Goal: Information Seeking & Learning: Learn about a topic

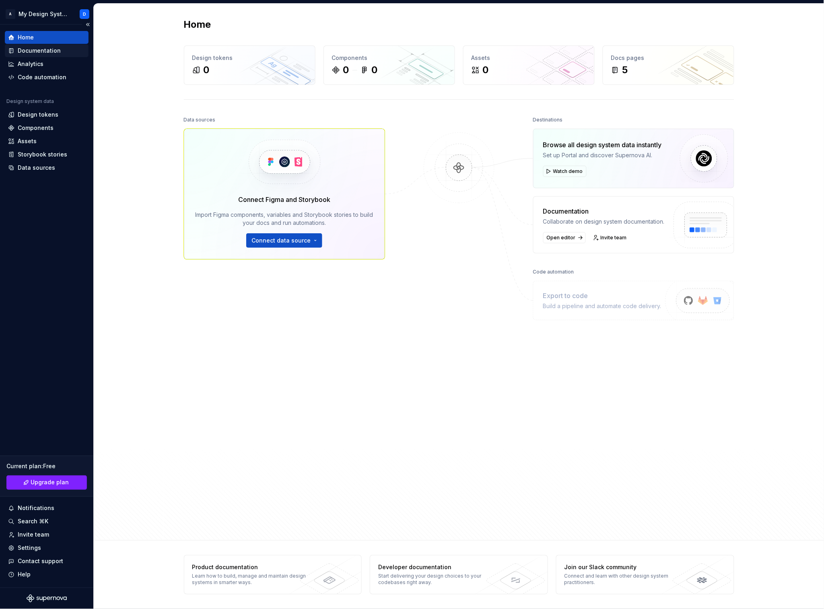
click at [50, 51] on div "Documentation" at bounding box center [39, 51] width 43 height 8
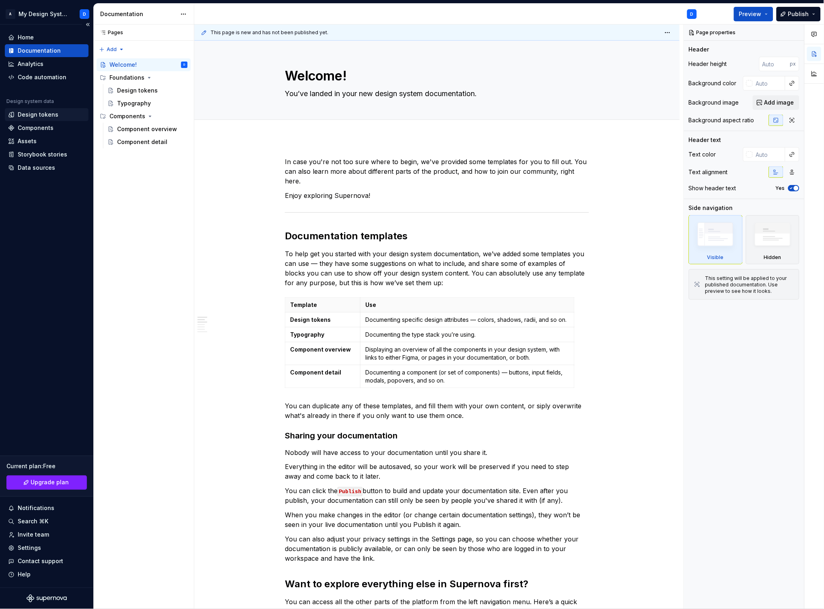
click at [48, 114] on div "Design tokens" at bounding box center [38, 115] width 41 height 8
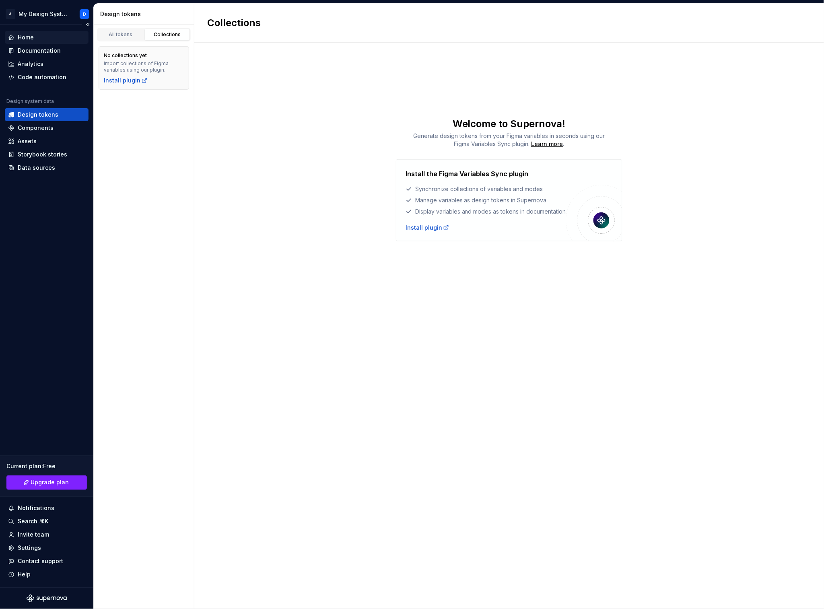
click at [57, 40] on div "Home" at bounding box center [46, 37] width 77 height 8
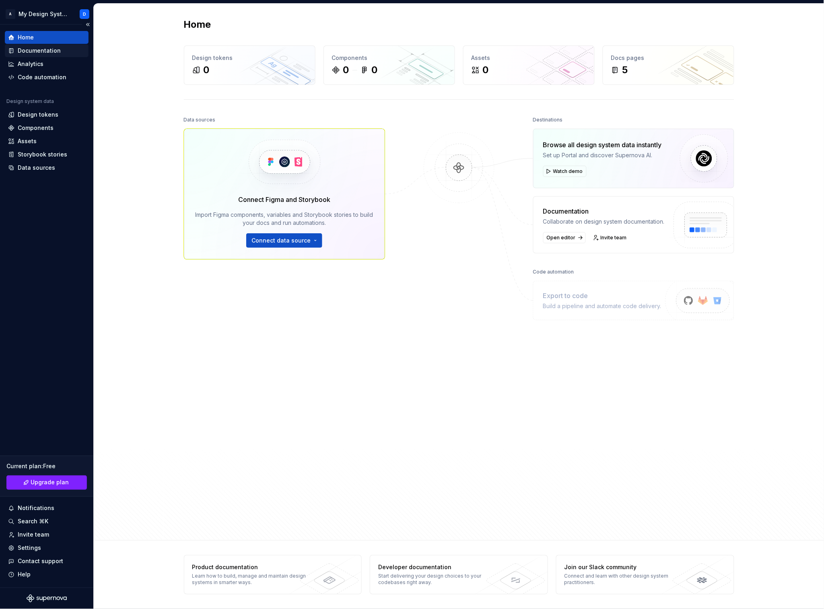
click at [54, 51] on div "Documentation" at bounding box center [39, 51] width 43 height 8
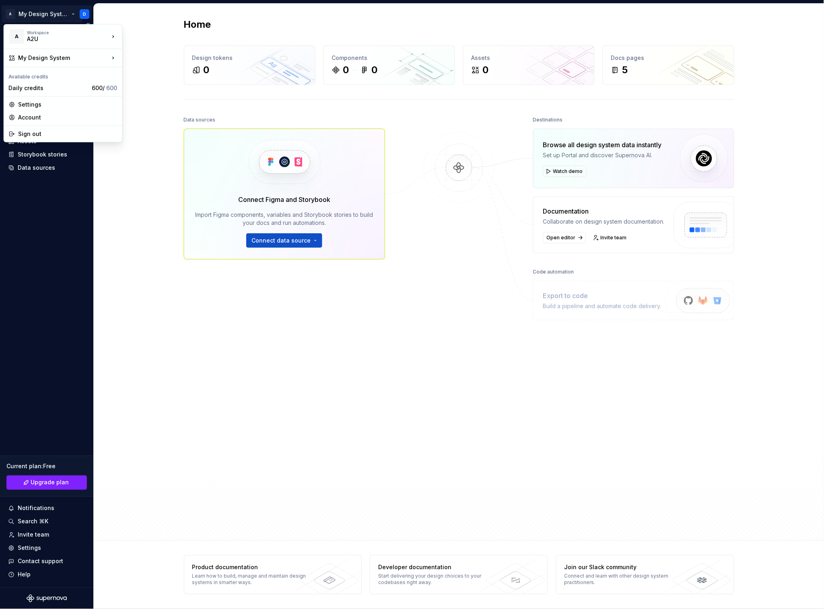
click at [59, 12] on html "A My Design System D Home Documentation Analytics Code automation Design system…" at bounding box center [412, 304] width 824 height 609
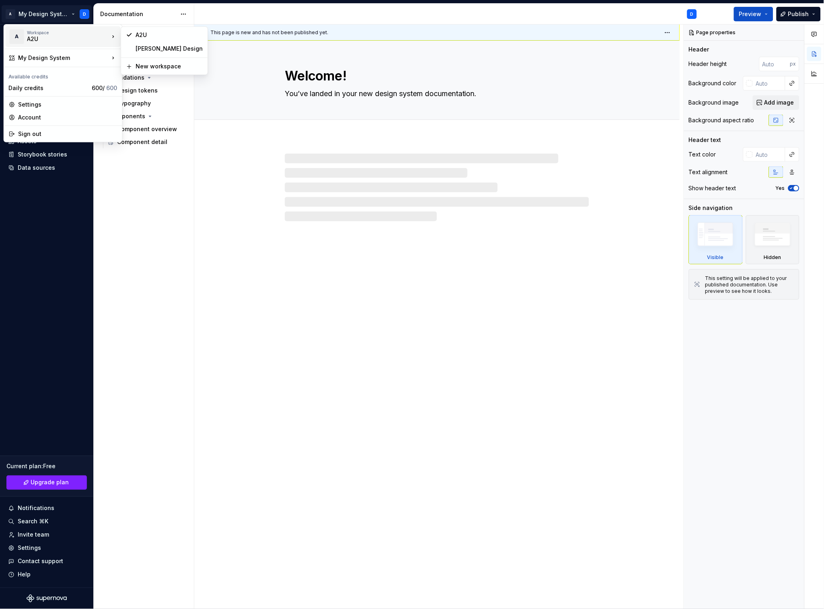
type textarea "*"
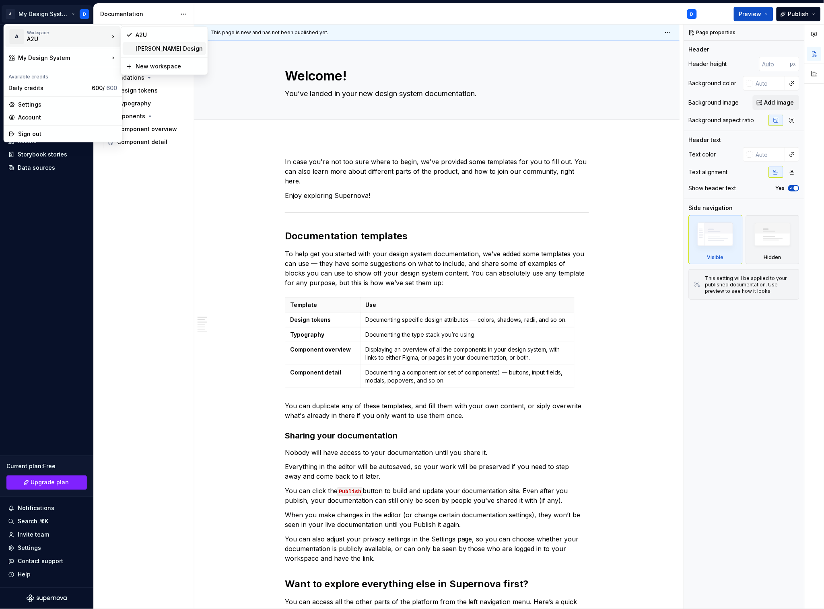
click at [164, 51] on div "[PERSON_NAME] Design" at bounding box center [169, 49] width 67 height 8
